Goal: Check status: Check status

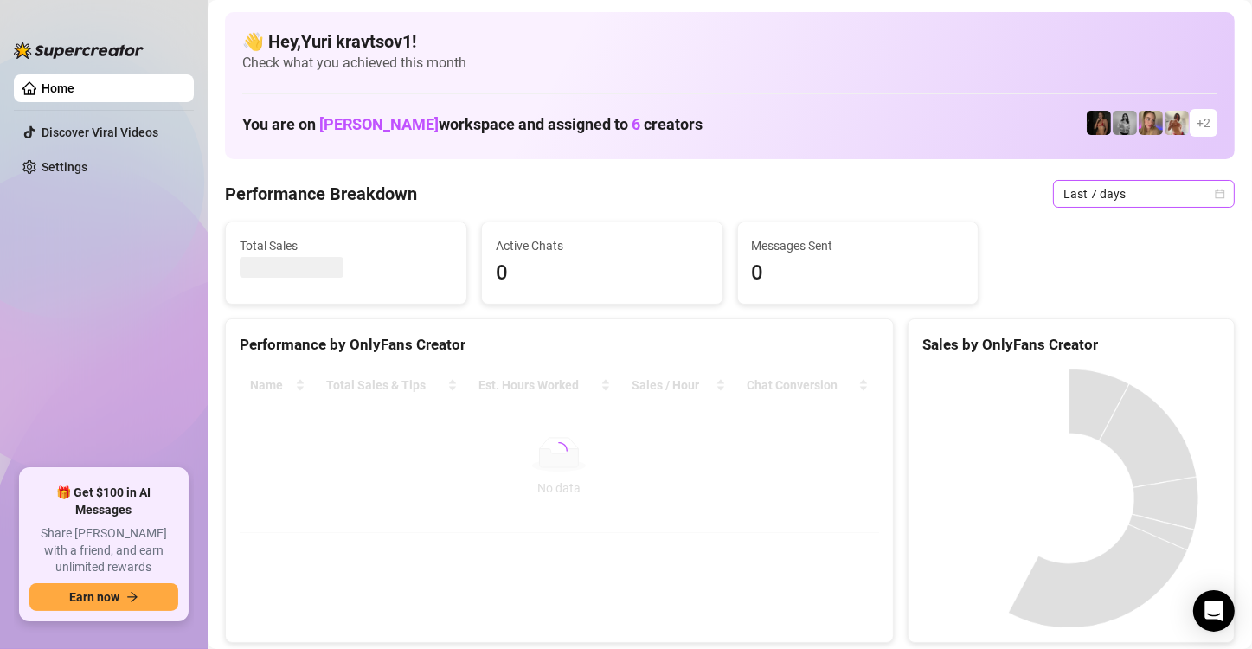
click at [1116, 190] on span "Last 7 days" at bounding box center [1143, 194] width 161 height 26
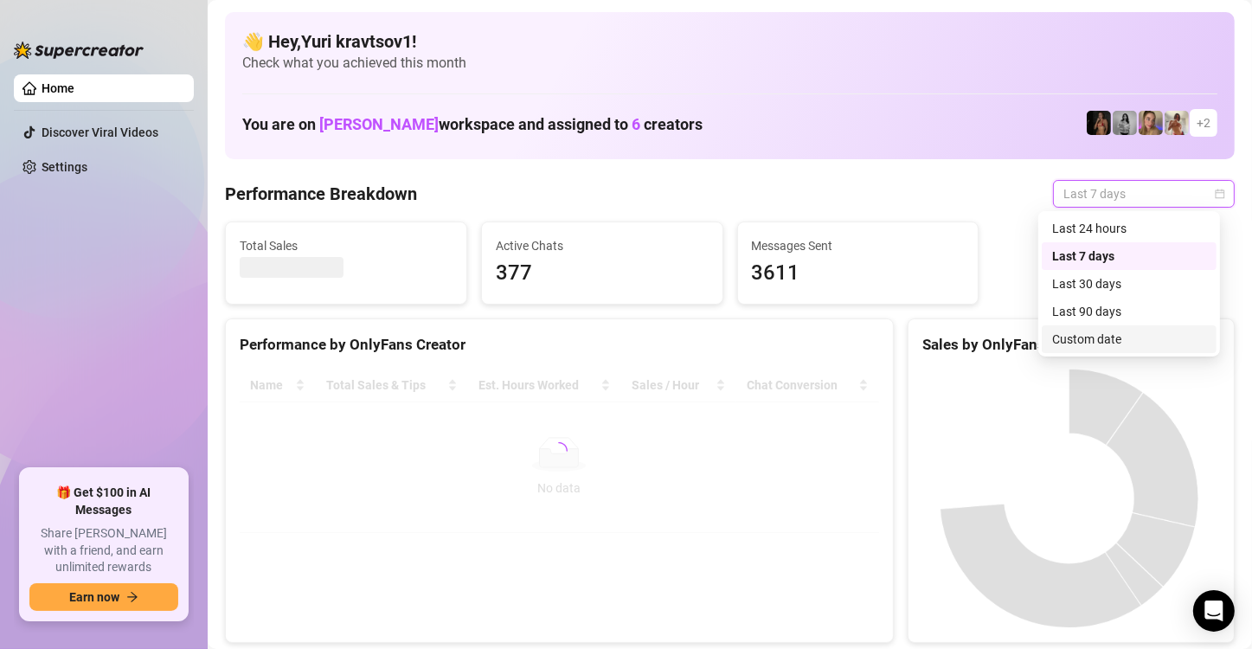
click at [1133, 336] on div "Custom date" at bounding box center [1129, 339] width 154 height 19
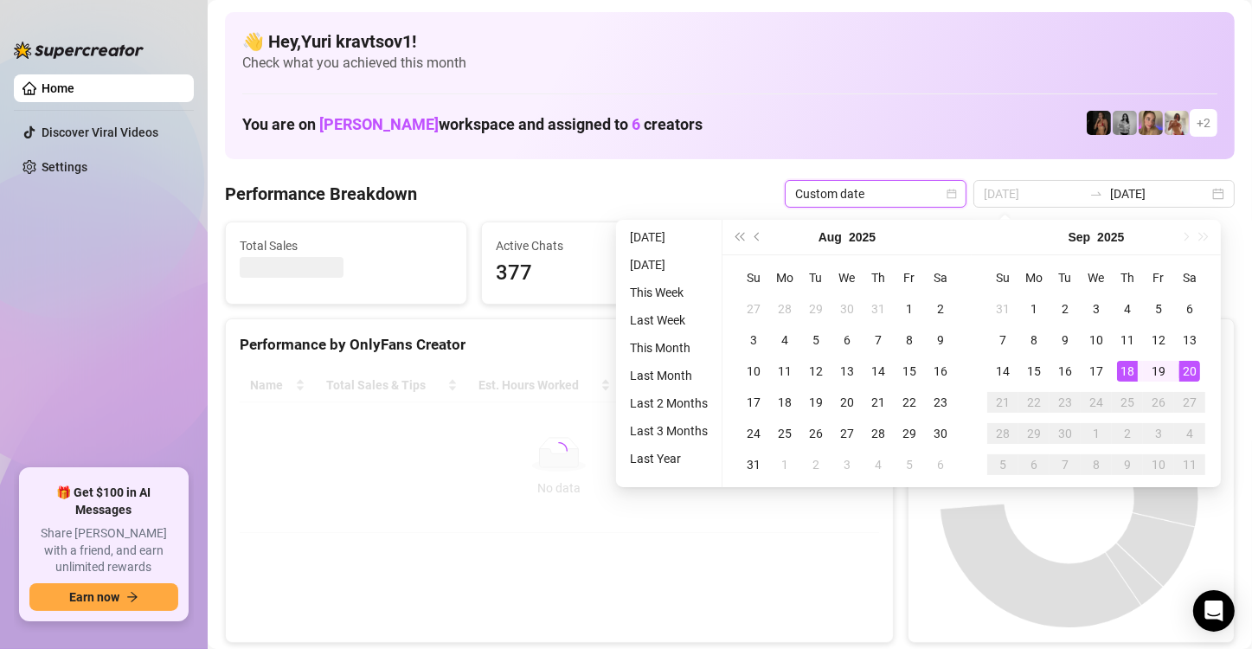
click at [1188, 367] on div "20" at bounding box center [1189, 371] width 21 height 21
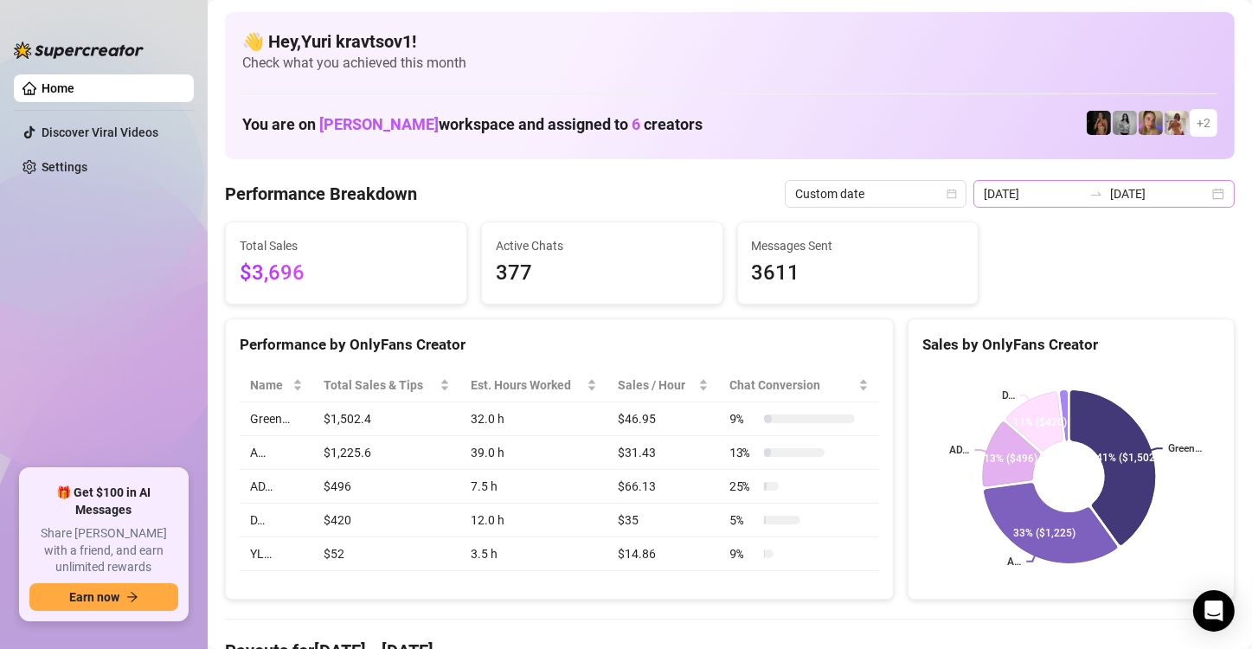
click at [1200, 204] on div "2025-09-13 2025-09-20" at bounding box center [1104, 194] width 261 height 28
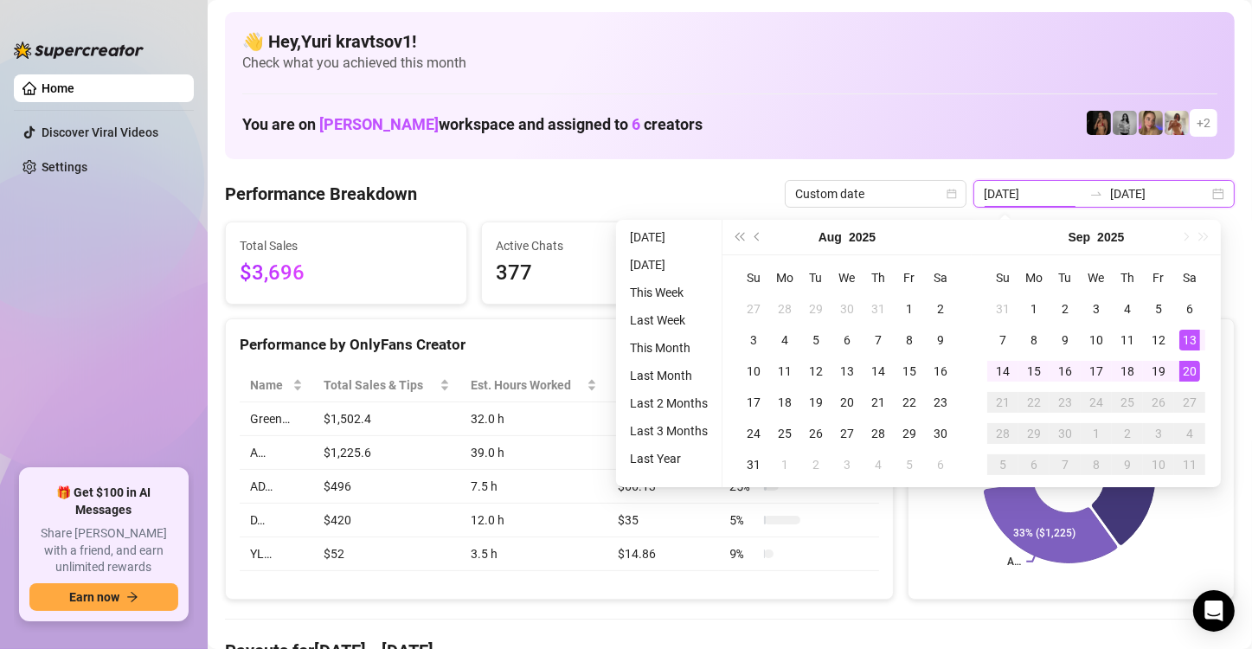
type input "[DATE]"
click at [1193, 374] on div "20" at bounding box center [1189, 371] width 21 height 21
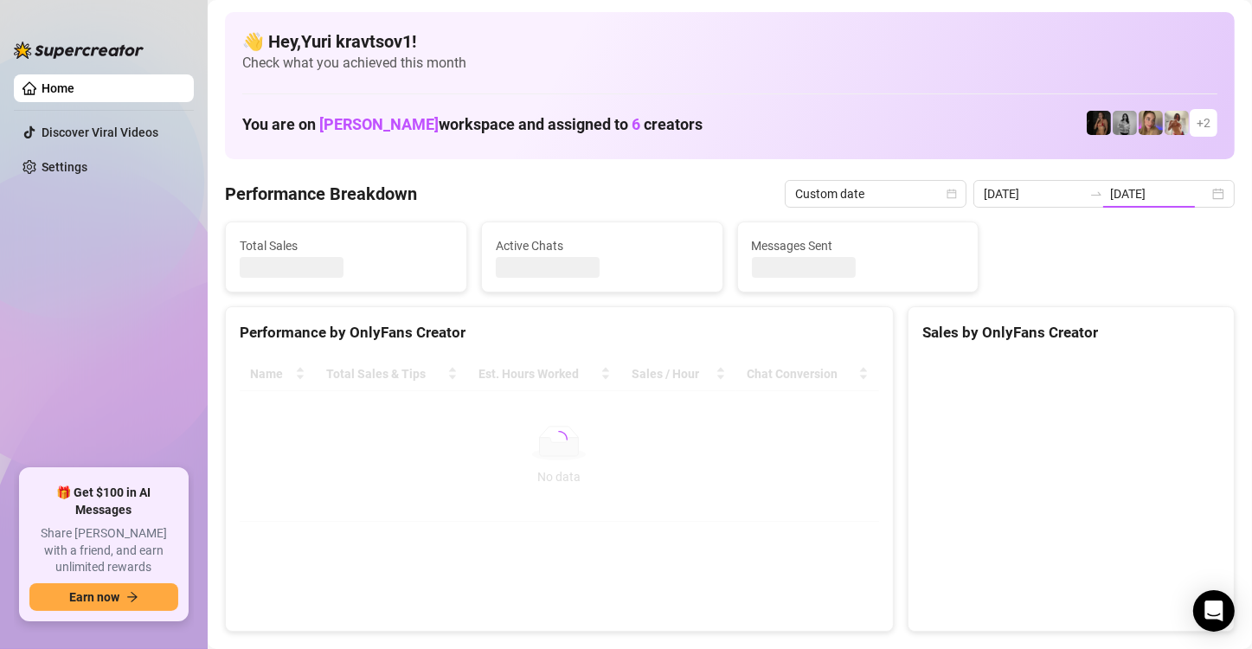
type input "[DATE]"
